Goal: Check status: Check status

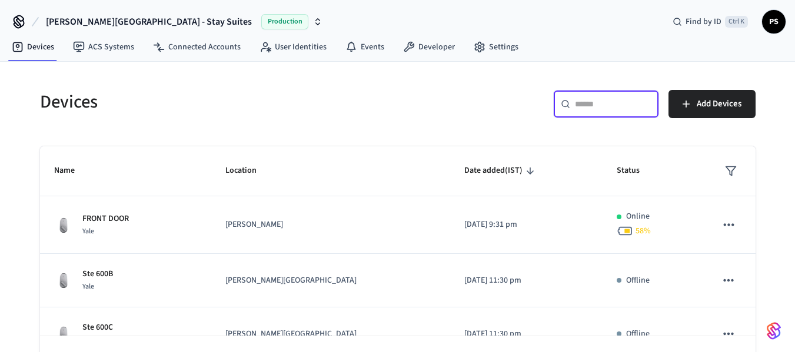
click at [578, 104] on input "text" at bounding box center [613, 104] width 76 height 12
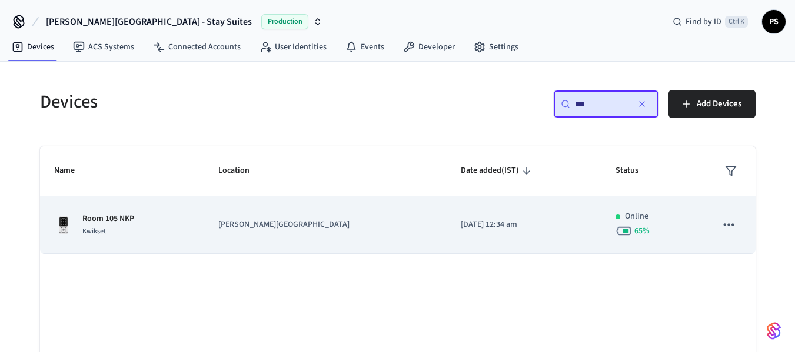
type input "***"
click at [312, 227] on p "[PERSON_NAME][GEOGRAPHIC_DATA]" at bounding box center [325, 225] width 214 height 12
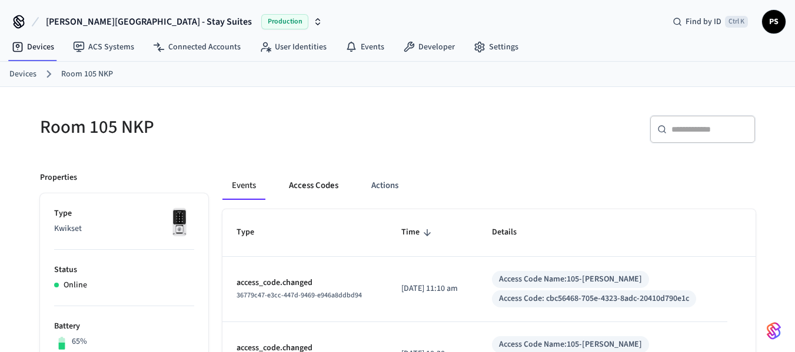
click at [318, 182] on button "Access Codes" at bounding box center [313, 186] width 68 height 28
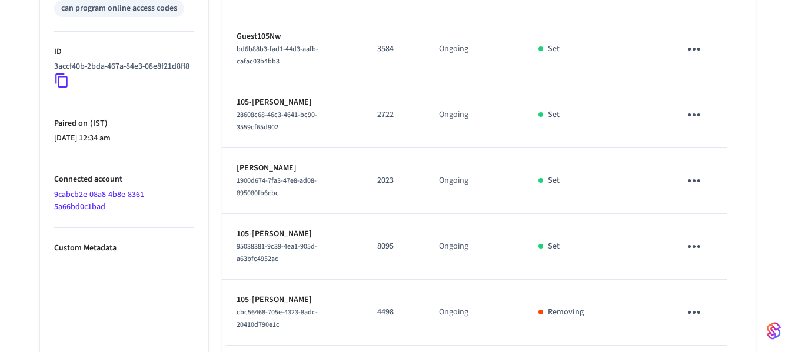
scroll to position [639, 0]
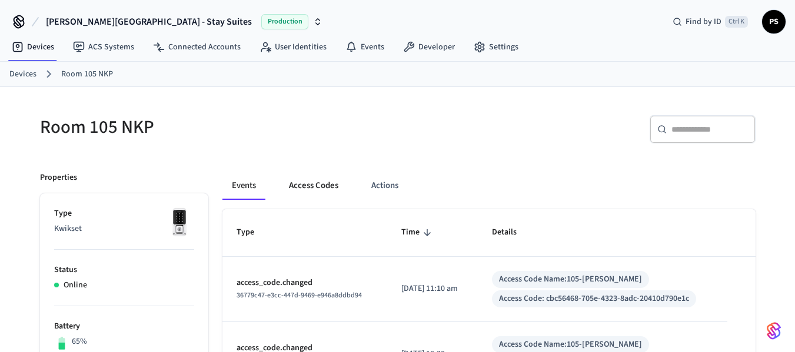
click at [322, 191] on button "Access Codes" at bounding box center [313, 186] width 68 height 28
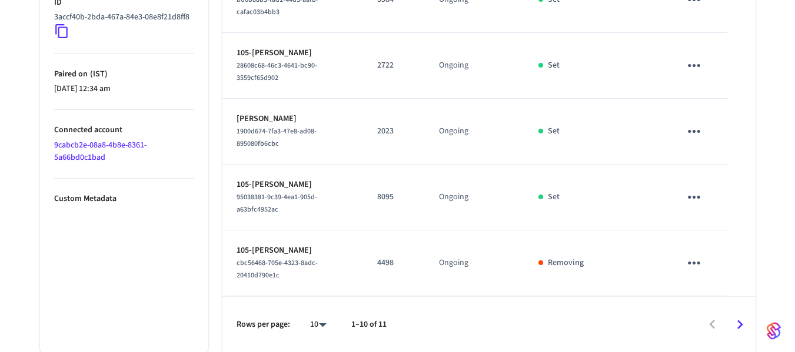
scroll to position [639, 0]
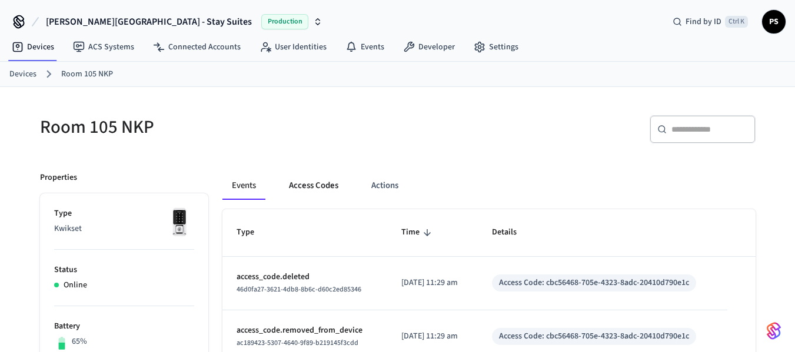
click at [302, 184] on button "Access Codes" at bounding box center [313, 186] width 68 height 28
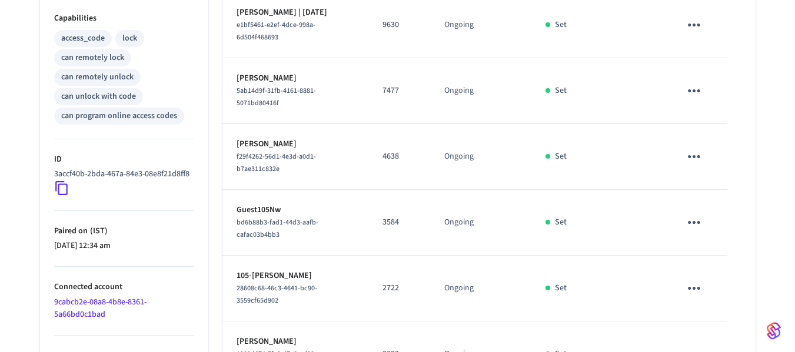
scroll to position [462, 0]
